Goal: Navigation & Orientation: Find specific page/section

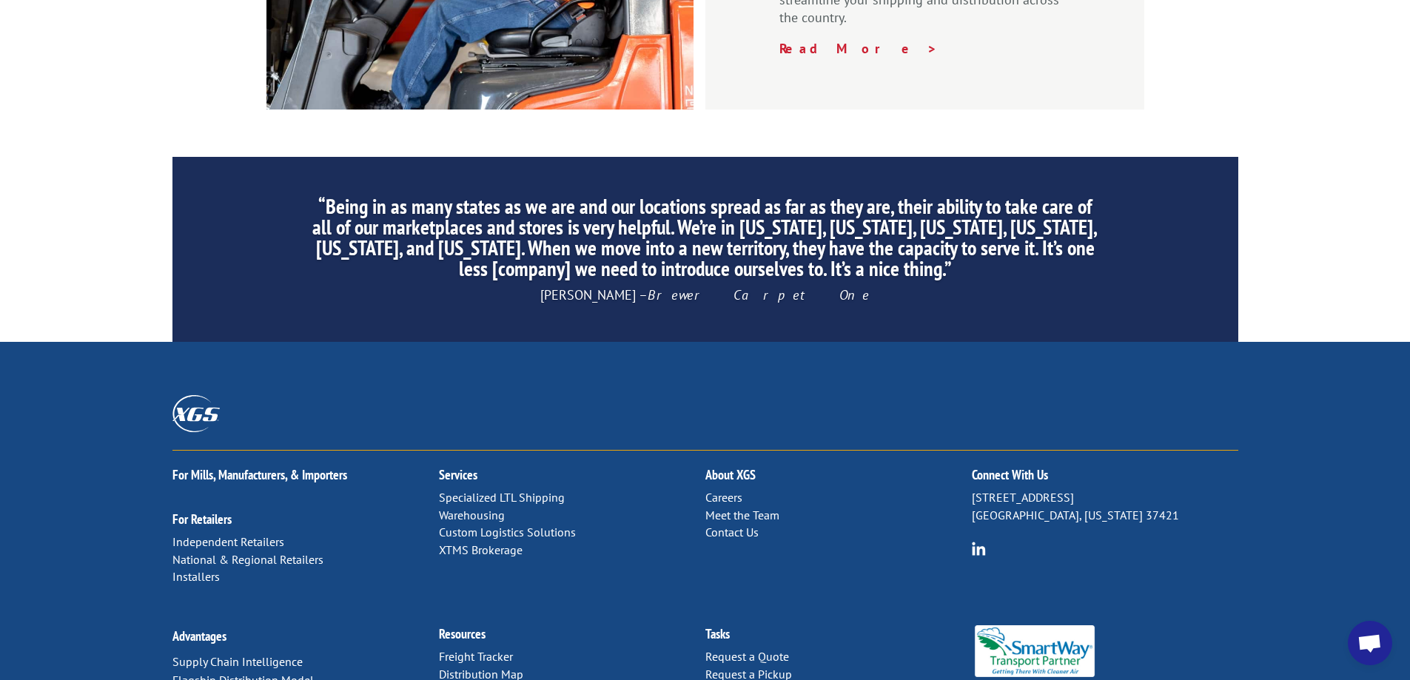
scroll to position [2249, 0]
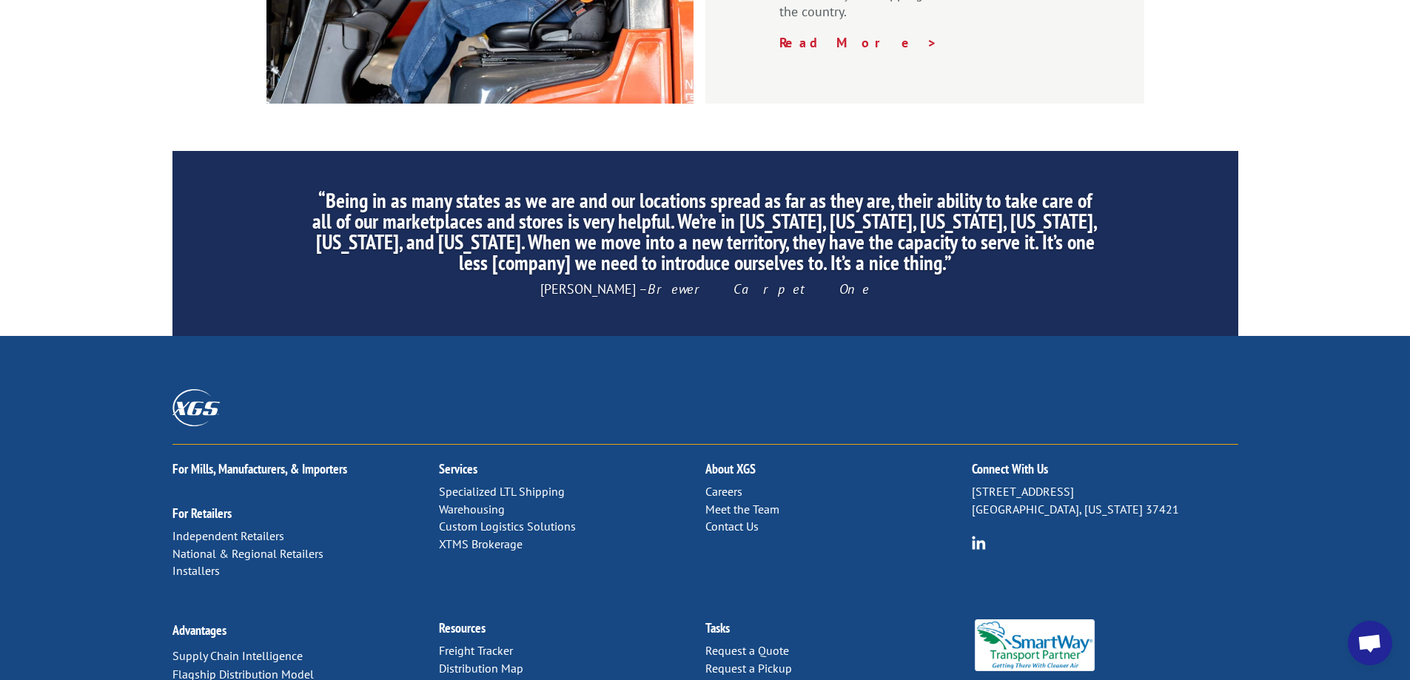
click at [485, 661] on link "Distribution Map" at bounding box center [481, 668] width 84 height 15
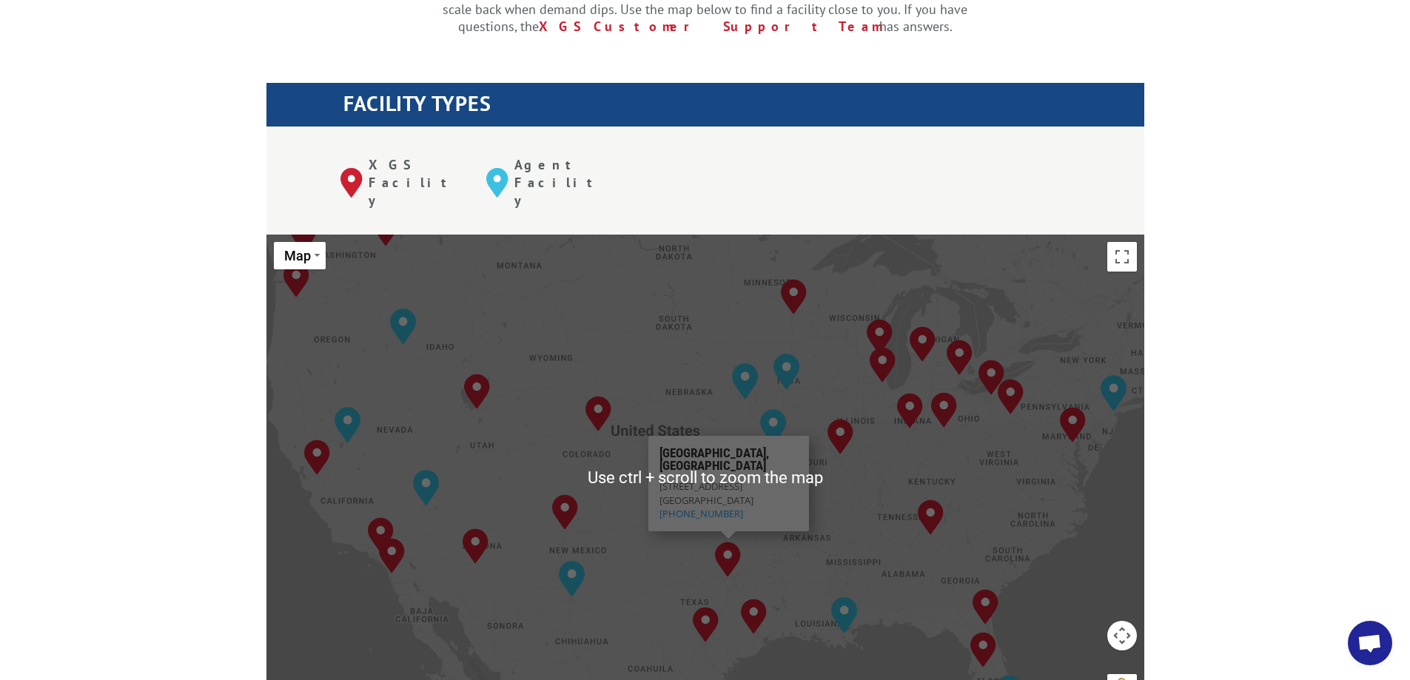
scroll to position [518, 0]
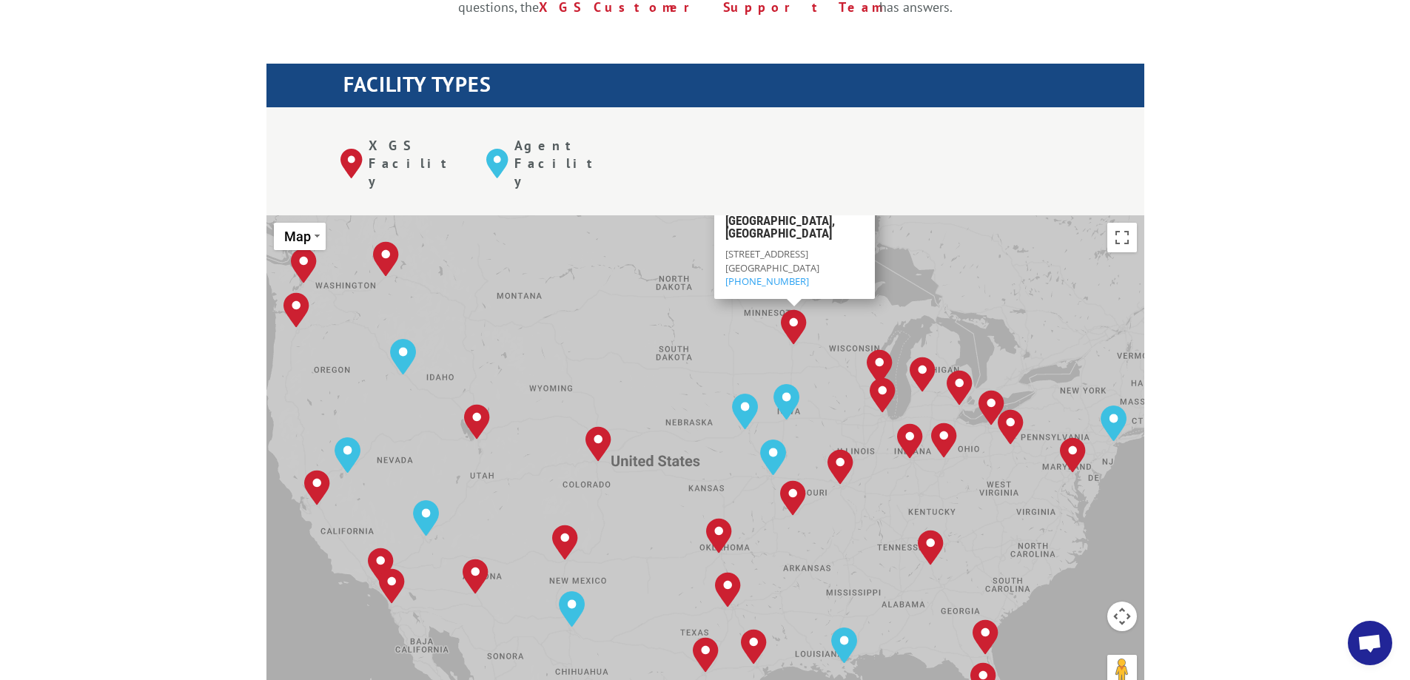
click at [928, 222] on div "[GEOGRAPHIC_DATA], [GEOGRAPHIC_DATA] [GEOGRAPHIC_DATA], [GEOGRAPHIC_DATA] [GEOG…" at bounding box center [705, 458] width 878 height 487
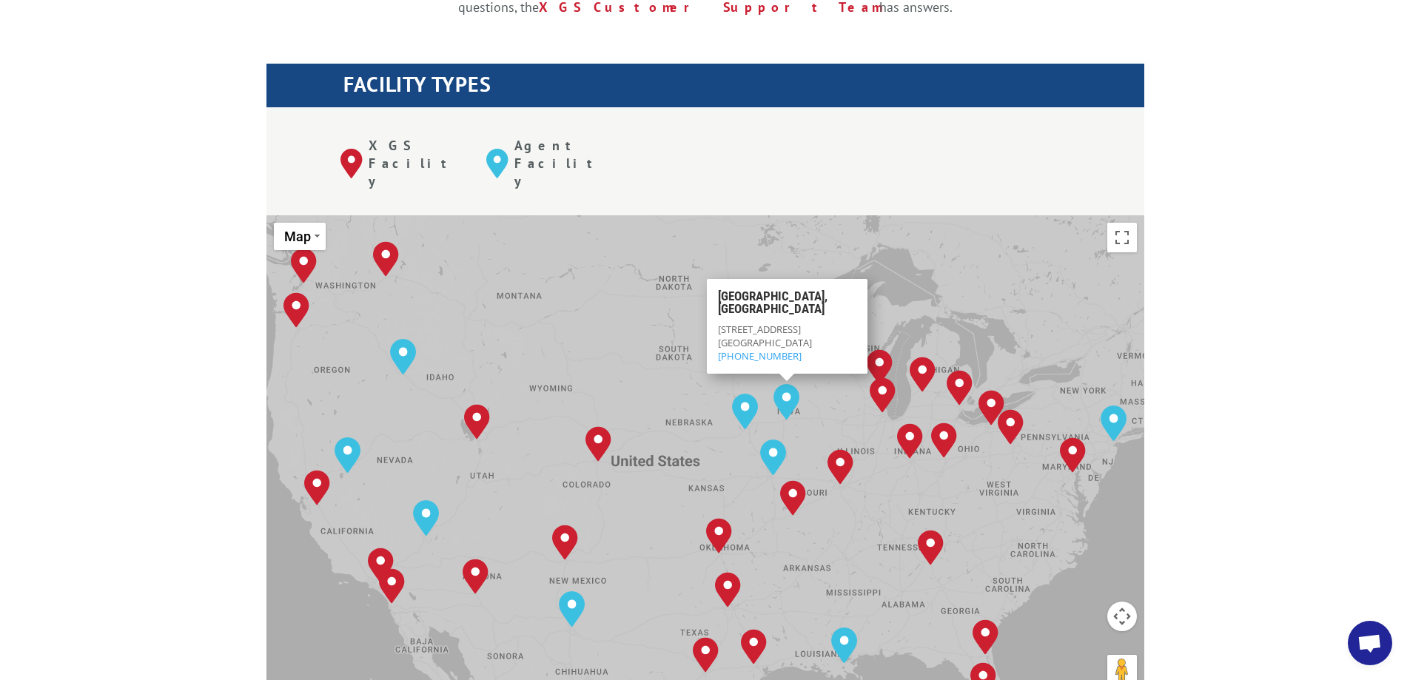
click at [926, 218] on div "[GEOGRAPHIC_DATA], [GEOGRAPHIC_DATA] [GEOGRAPHIC_DATA], [GEOGRAPHIC_DATA] [GEOG…" at bounding box center [705, 458] width 878 height 487
